Goal: Browse casually: Explore the website without a specific task or goal

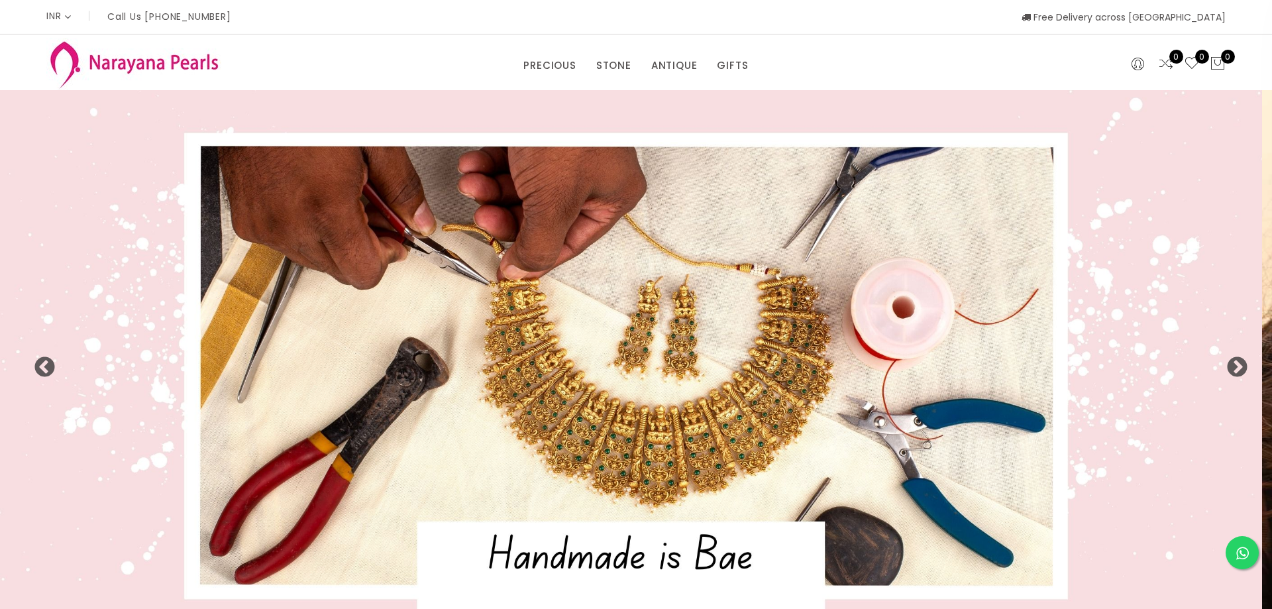
select select "INR"
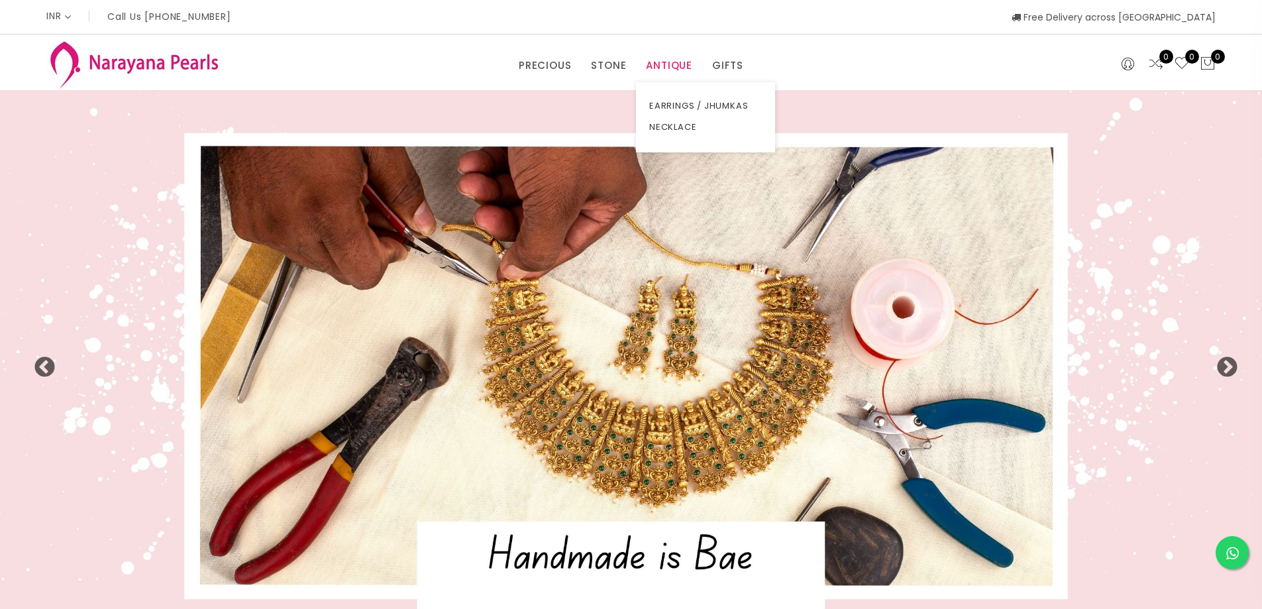
click at [678, 66] on link "ANTIQUE" at bounding box center [669, 66] width 46 height 20
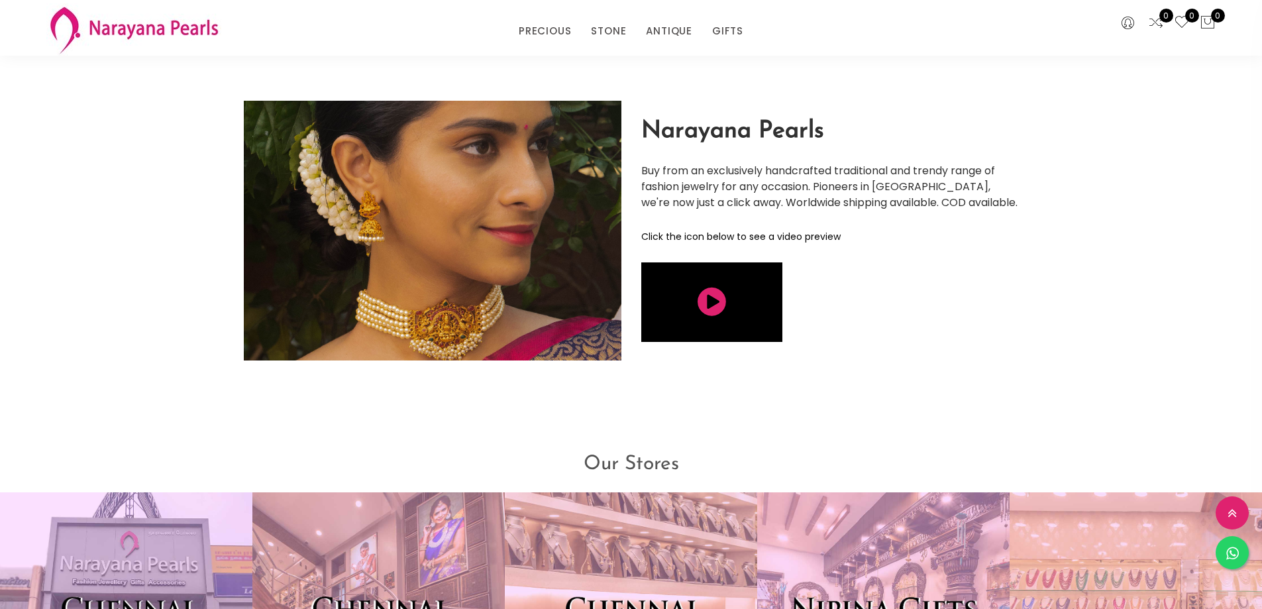
scroll to position [3195, 0]
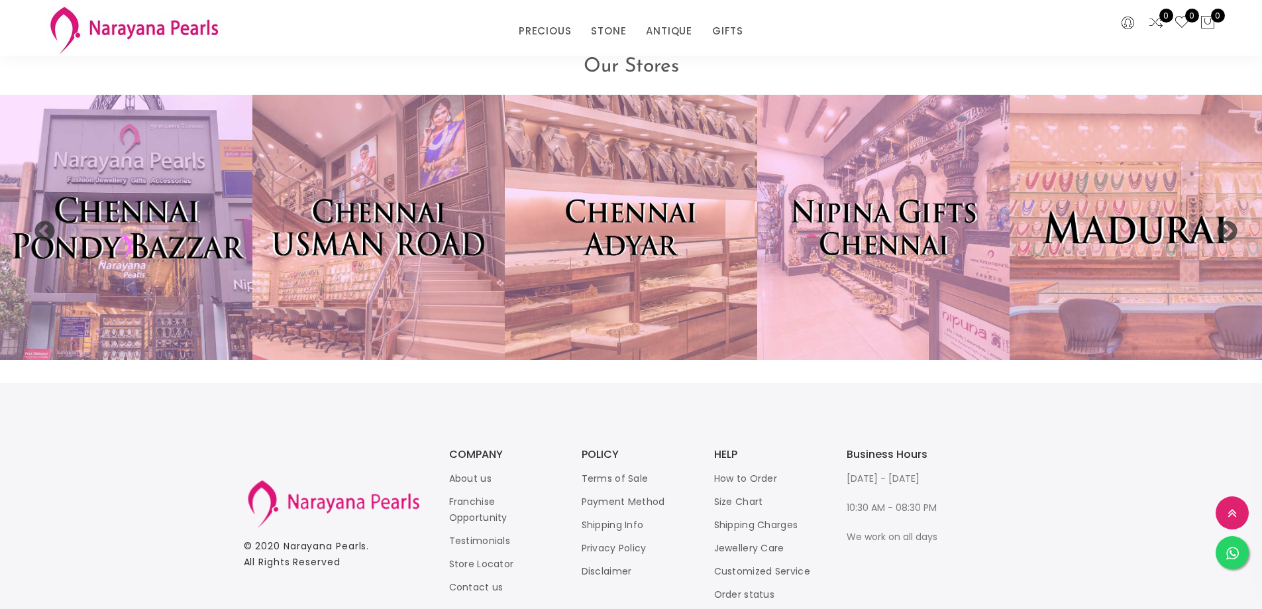
click at [148, 195] on img at bounding box center [126, 227] width 278 height 292
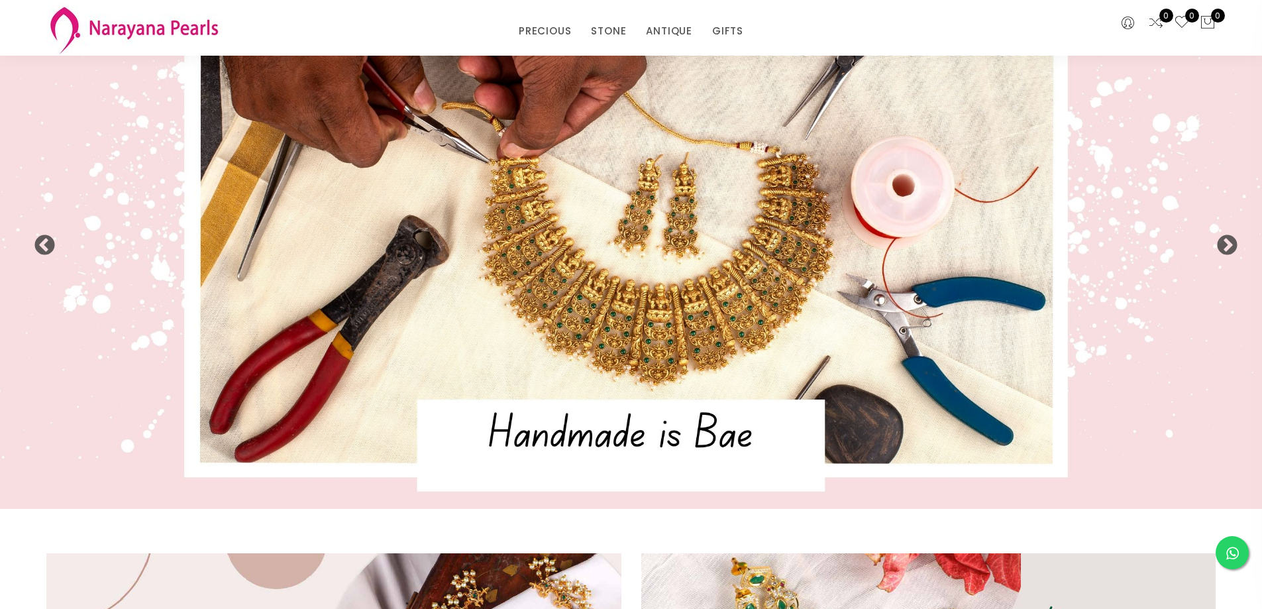
scroll to position [0, 0]
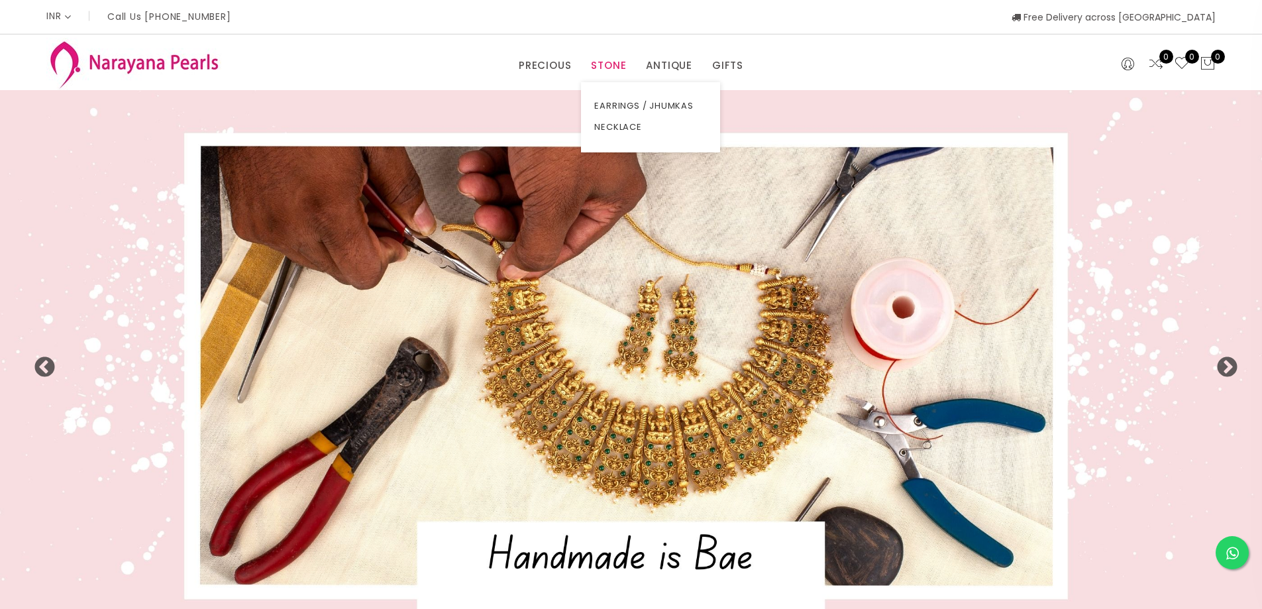
click at [613, 64] on link "STONE" at bounding box center [608, 66] width 35 height 20
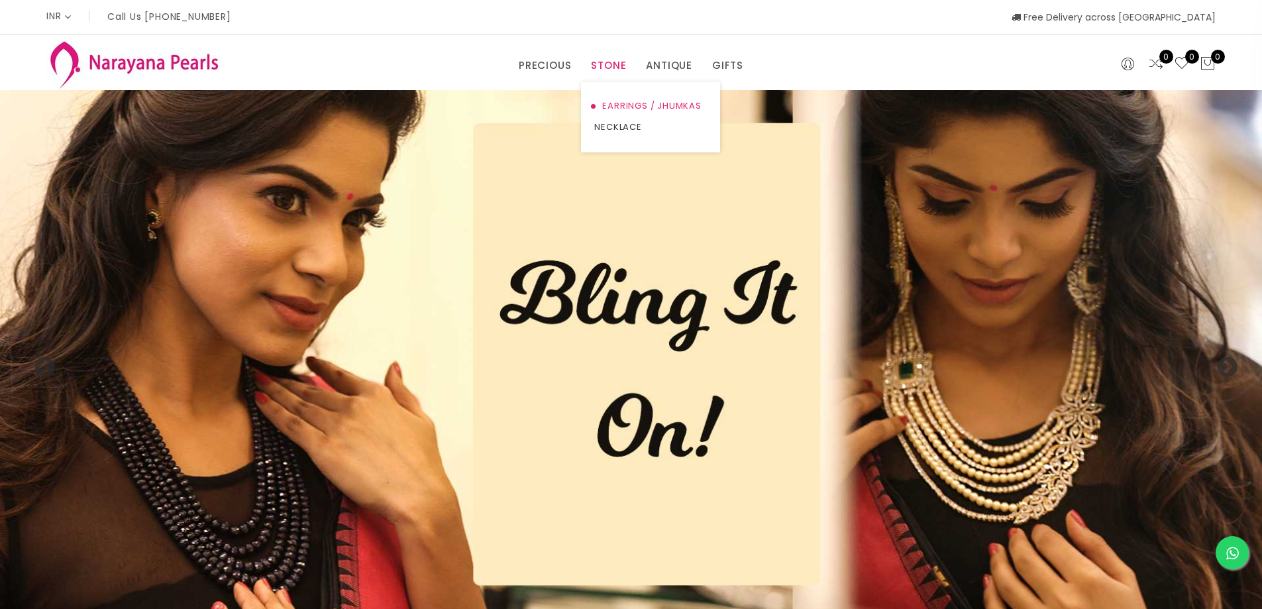
click at [633, 105] on link "EARRINGS / JHUMKAS" at bounding box center [650, 105] width 113 height 21
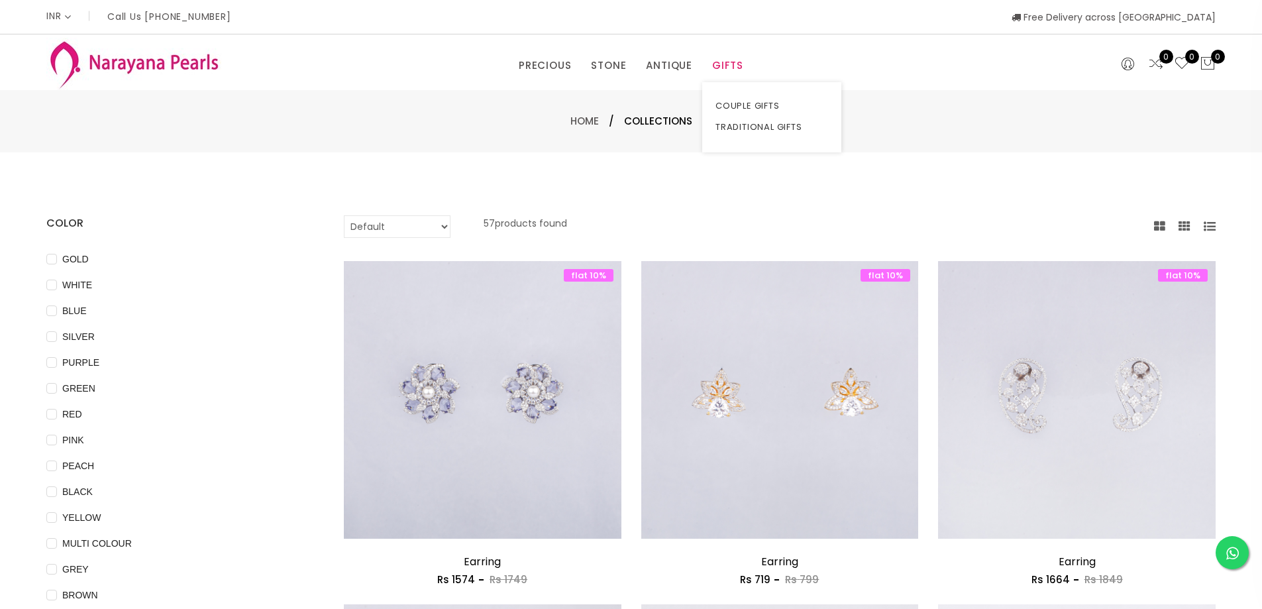
click at [725, 68] on link "GIFTS" at bounding box center [727, 66] width 31 height 20
click at [741, 105] on link "COUPLE GIFTS" at bounding box center [771, 105] width 113 height 21
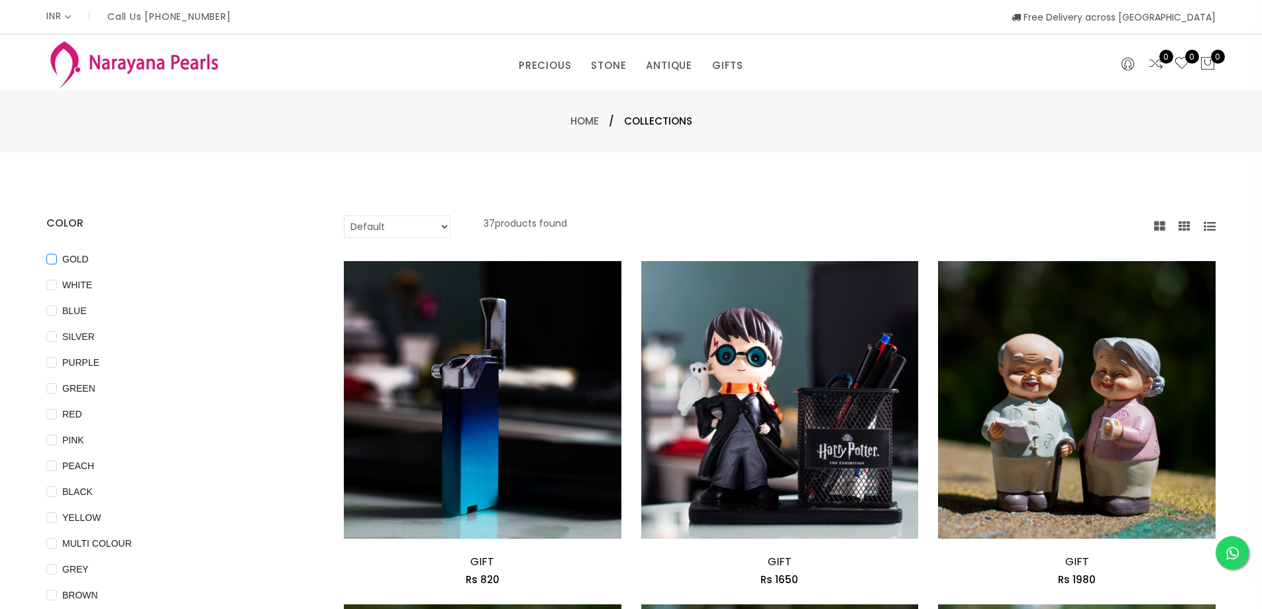
click at [54, 259] on input "GOLD" at bounding box center [51, 269] width 11 height 30
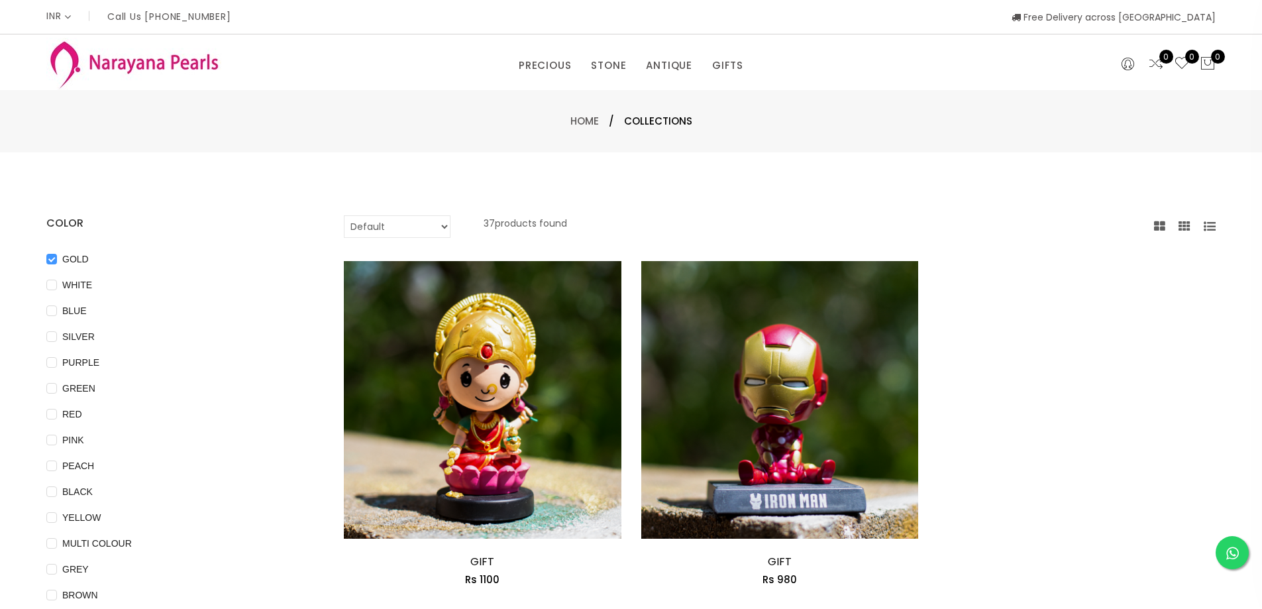
click at [48, 261] on input "GOLD" at bounding box center [51, 269] width 11 height 30
checkbox input "false"
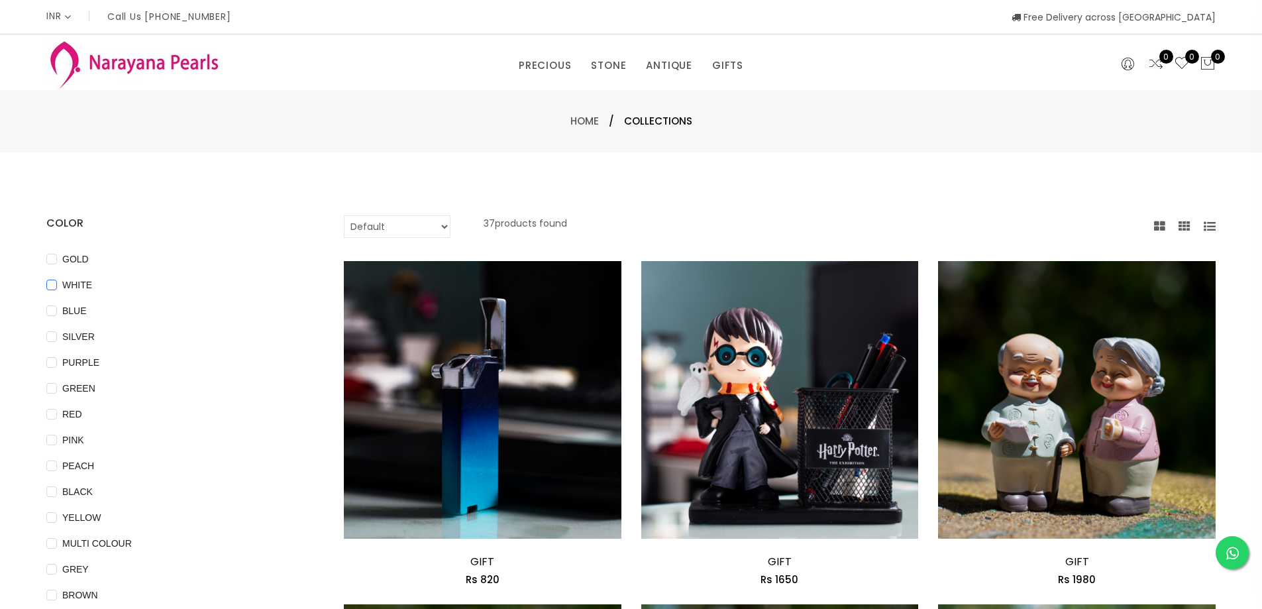
click at [58, 290] on span "WHITE" at bounding box center [77, 285] width 40 height 15
click at [57, 290] on input "WHITE" at bounding box center [51, 295] width 11 height 30
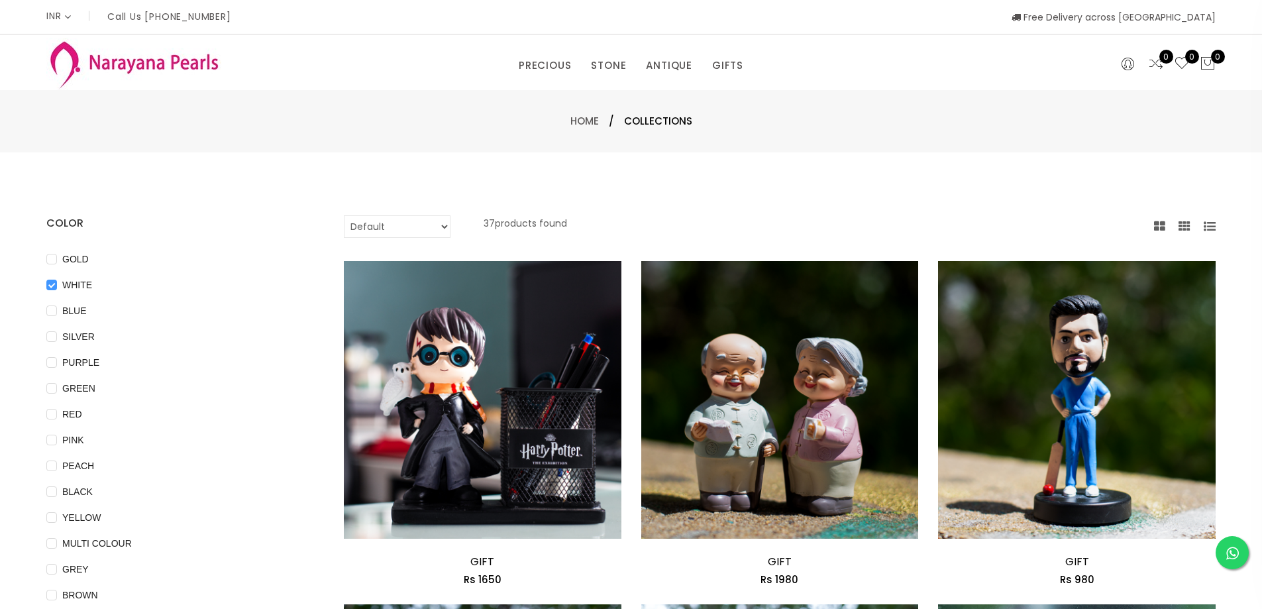
click at [56, 285] on input "WHITE" at bounding box center [51, 295] width 11 height 30
checkbox input "false"
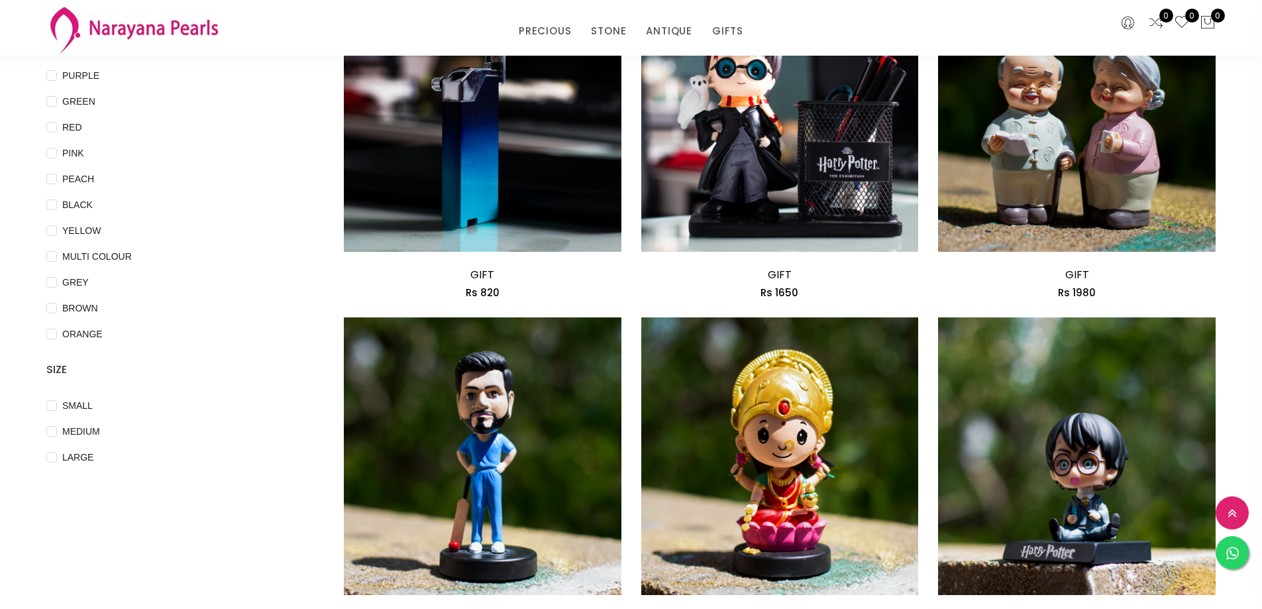
scroll to position [331, 0]
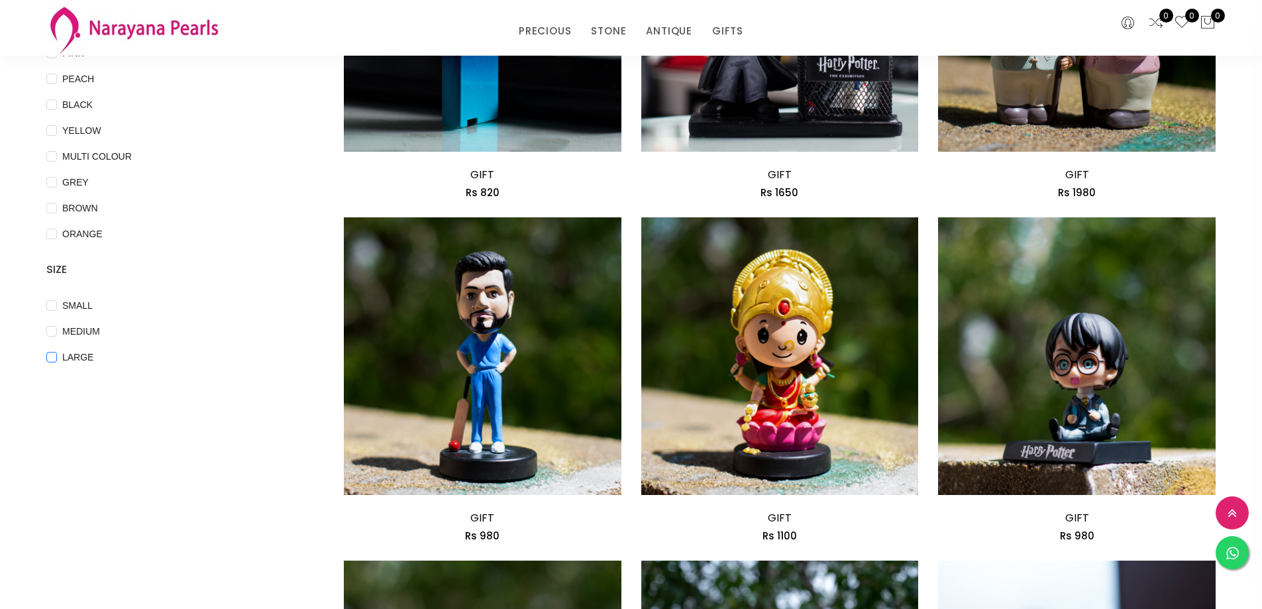
click at [54, 358] on input "LARGE" at bounding box center [51, 367] width 11 height 30
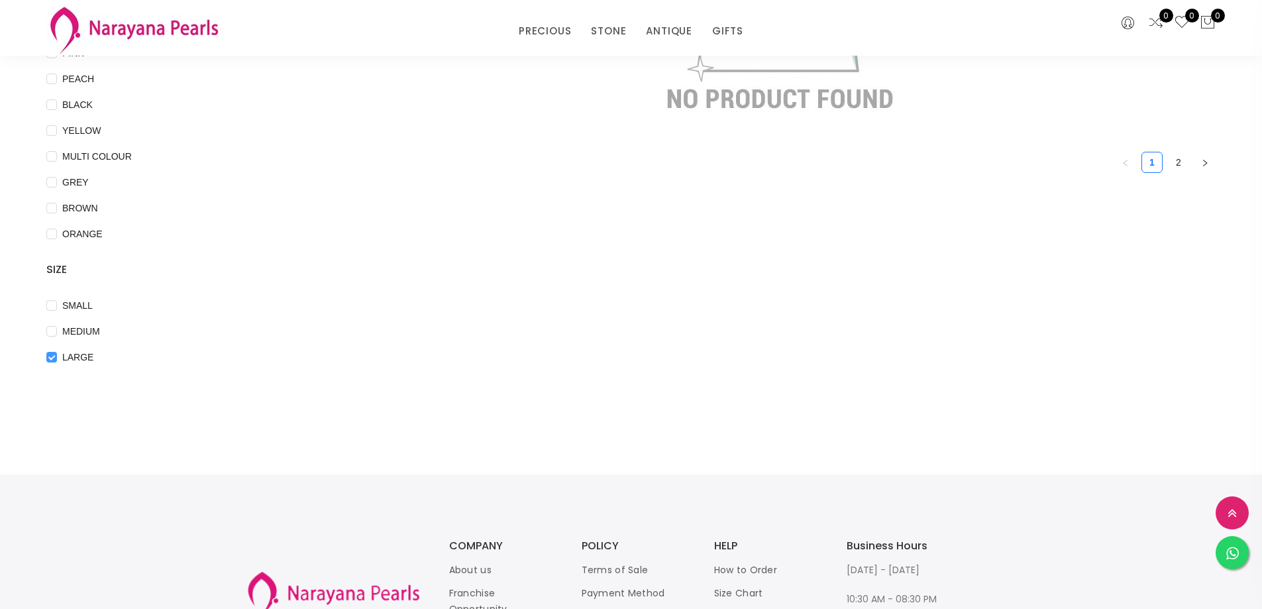
click at [54, 358] on input "LARGE" at bounding box center [51, 367] width 11 height 30
checkbox input "false"
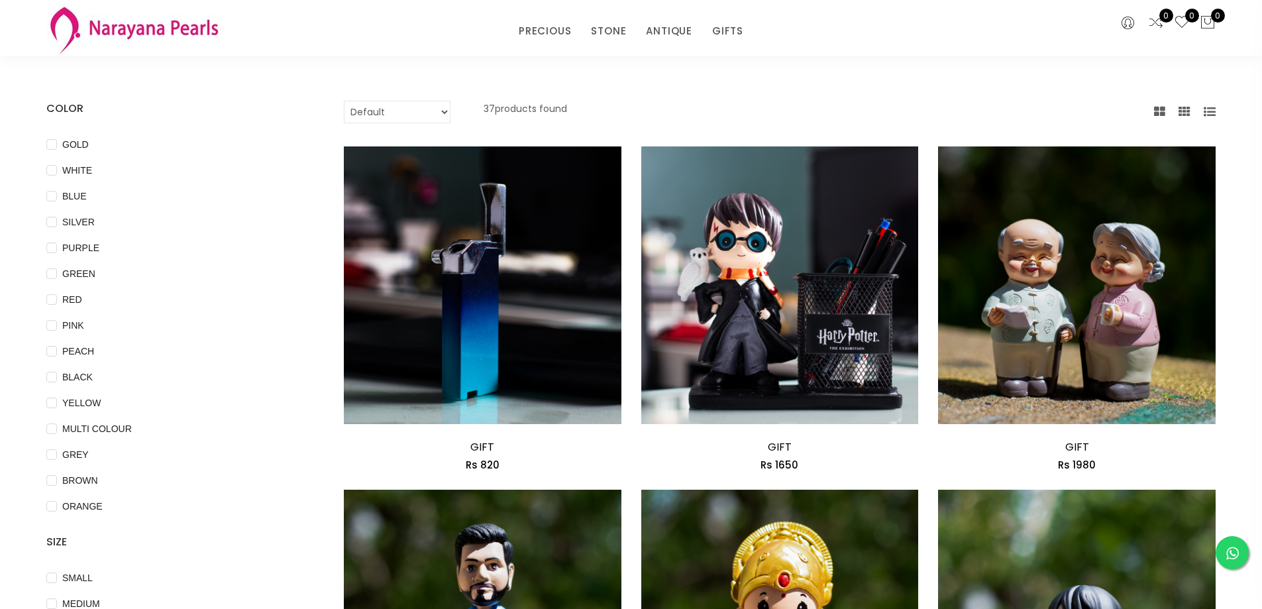
scroll to position [0, 0]
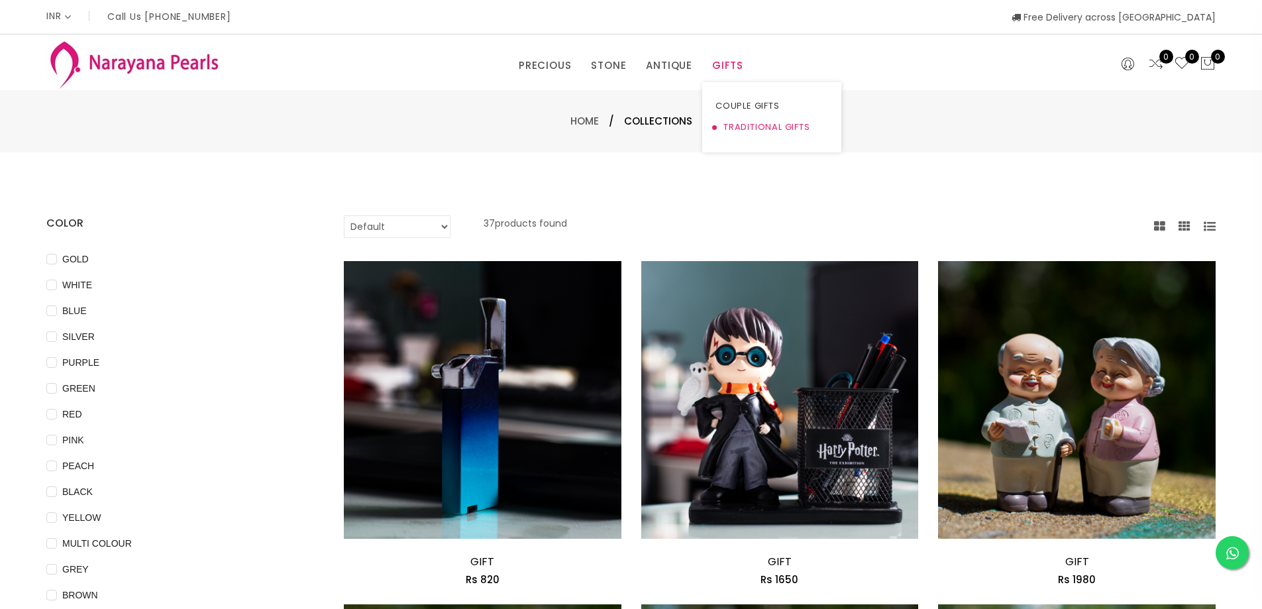
click at [747, 129] on link "TRADITIONAL GIFTS" at bounding box center [771, 127] width 113 height 21
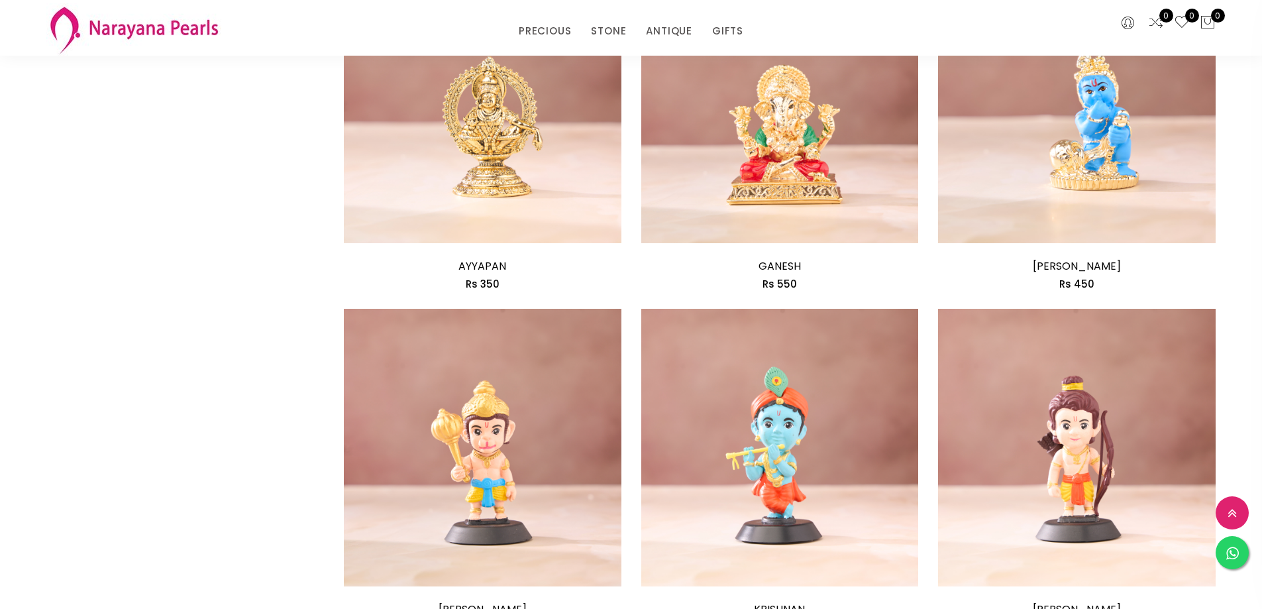
scroll to position [1420, 0]
